Goal: Task Accomplishment & Management: Manage account settings

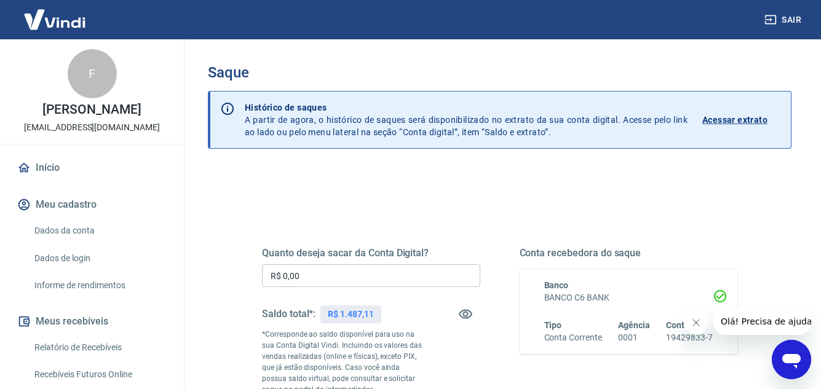
click at [358, 279] on input "R$ 0,00" at bounding box center [371, 275] width 218 height 23
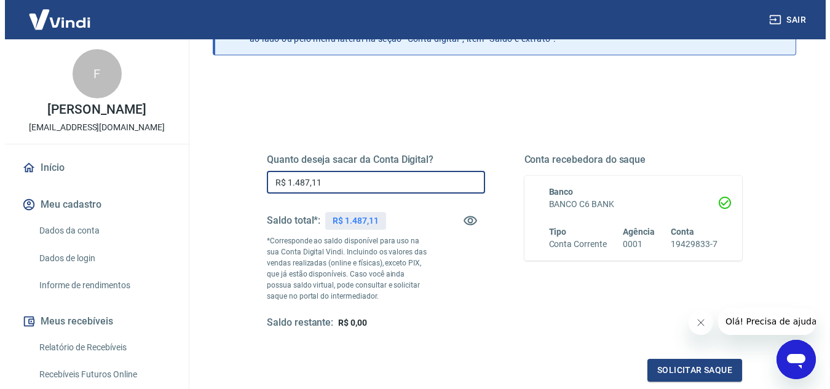
scroll to position [162, 0]
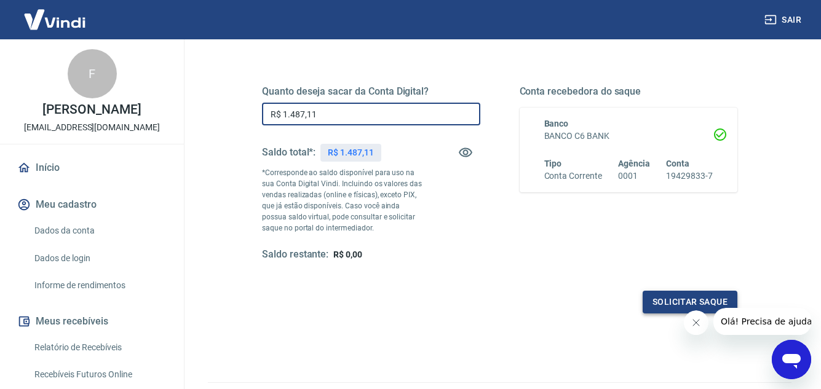
type input "R$ 1.487,11"
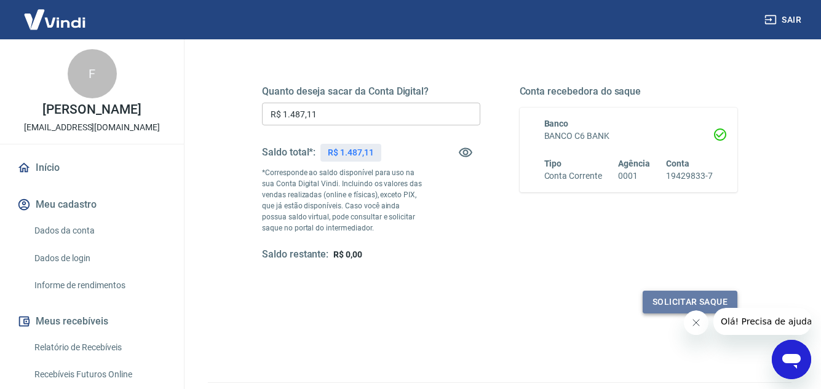
click at [668, 304] on button "Solicitar saque" at bounding box center [690, 302] width 95 height 23
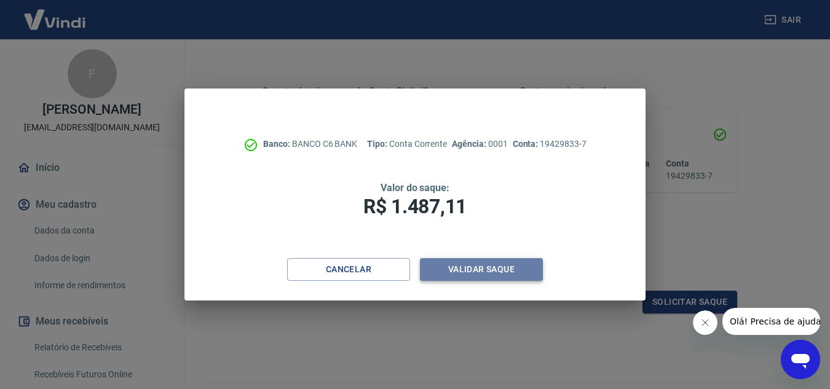
click at [490, 269] on button "Validar saque" at bounding box center [481, 269] width 123 height 23
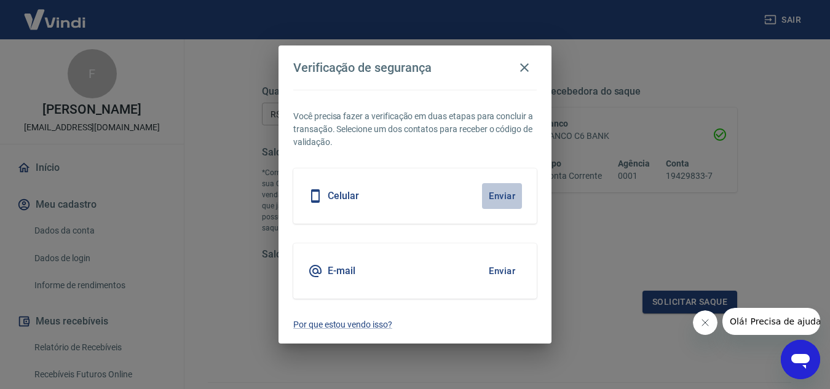
click at [496, 197] on button "Enviar" at bounding box center [502, 196] width 40 height 26
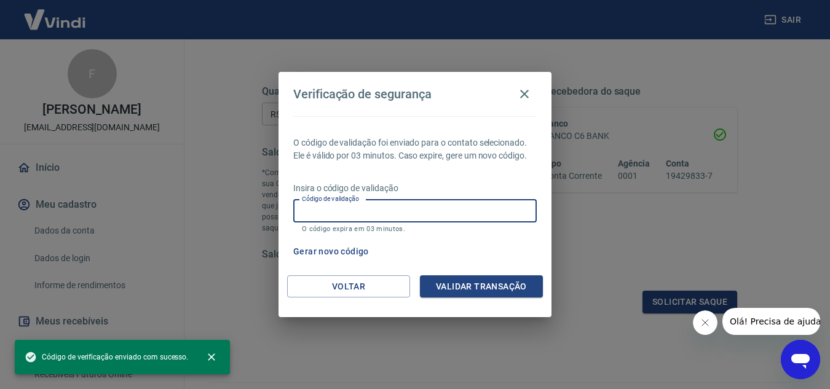
click at [487, 212] on input "Código de validação" at bounding box center [415, 211] width 244 height 23
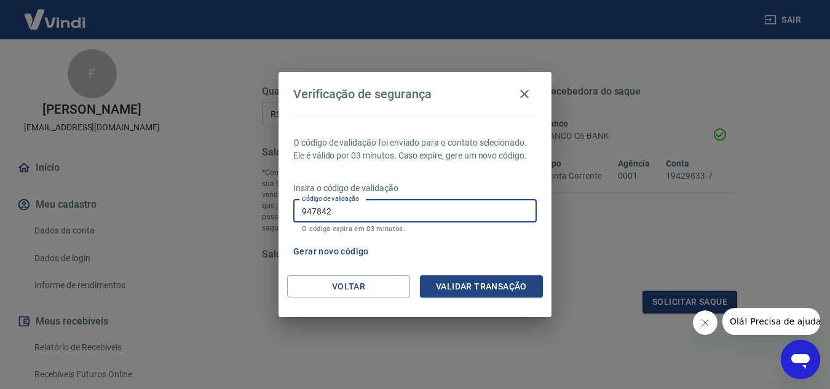
type input "947842"
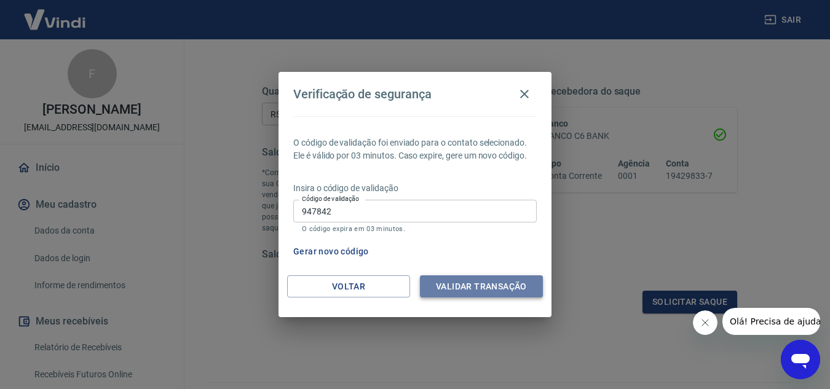
click at [490, 290] on button "Validar transação" at bounding box center [481, 287] width 123 height 23
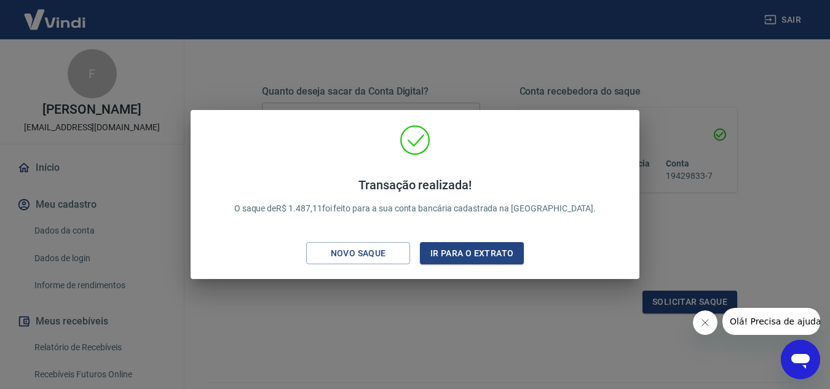
click at [490, 290] on div "Transação realizada! O saque de R$ 1.487,11 foi feito para a sua conta bancária…" at bounding box center [415, 194] width 830 height 389
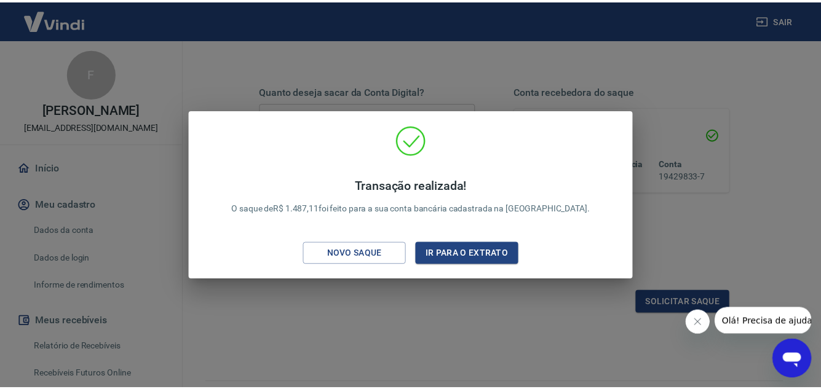
scroll to position [188, 0]
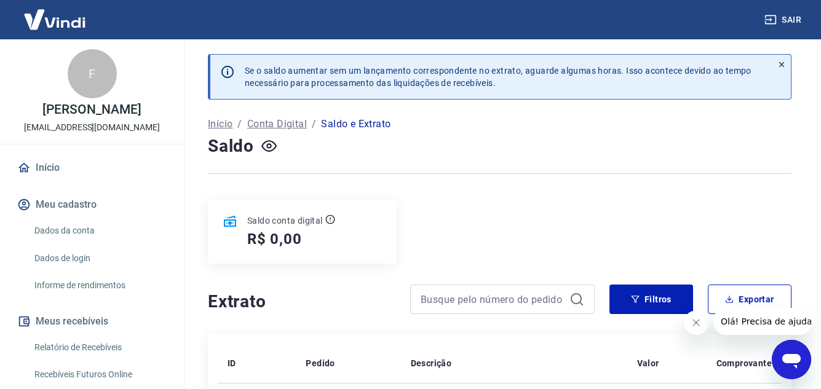
click at [490, 290] on div at bounding box center [502, 300] width 184 height 30
